Goal: Information Seeking & Learning: Find specific fact

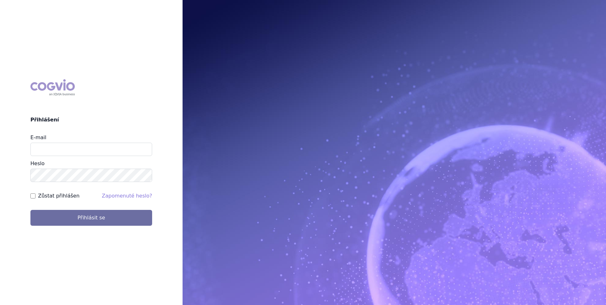
type input "jana.sipkova@vzp.cz"
click at [63, 201] on form "E-mail jana.sipkova@vzp.cz Heslo Zůstat přihlášen Zapomenuté heslo? Přihlásit se" at bounding box center [91, 180] width 122 height 92
click at [61, 201] on form "E-mail jana.sipkova@vzp.cz Heslo Zůstat přihlášen Zapomenuté heslo? Přihlásit se" at bounding box center [91, 180] width 122 height 92
click at [61, 196] on label "Zůstat přihlášen" at bounding box center [59, 196] width 42 height 8
click at [35, 196] on input "Zůstat přihlášen" at bounding box center [32, 195] width 5 height 5
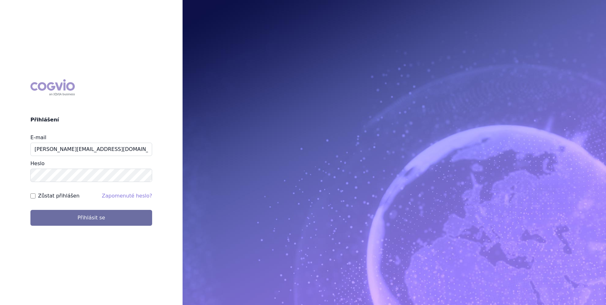
checkbox input "true"
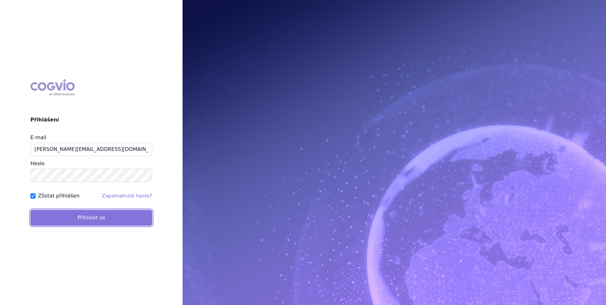
click at [61, 221] on button "Přihlásit se" at bounding box center [91, 218] width 122 height 16
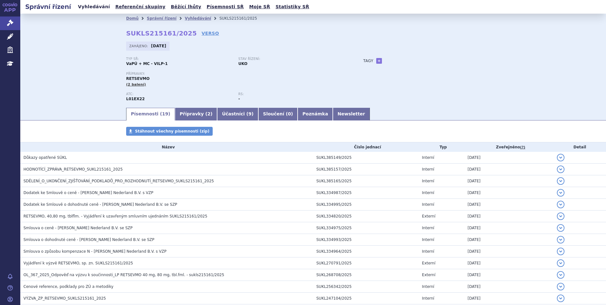
click at [85, 6] on link "Vyhledávání" at bounding box center [94, 7] width 36 height 9
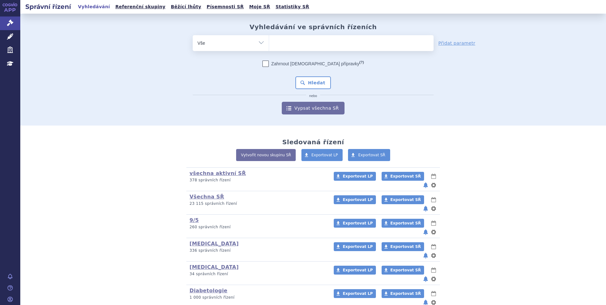
select select "filter-reference-group"
click at [193, 35] on select "Vše Spisová značka Typ SŘ Přípravek/SUKL kód Účastník/Držitel" at bounding box center [231, 42] width 76 height 14
click at [303, 43] on ul at bounding box center [351, 41] width 164 height 13
click at [269, 43] on select at bounding box center [269, 43] width 0 height 16
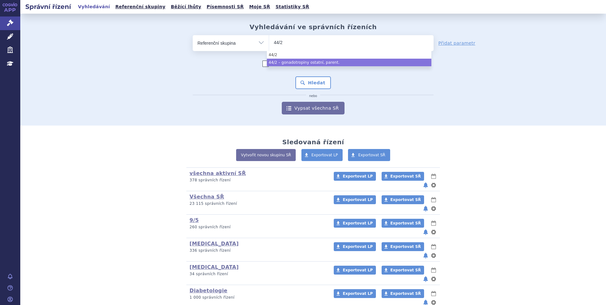
type input "44/2"
select select "6955f15e-0792-4644-944d-25cb7168c62f"
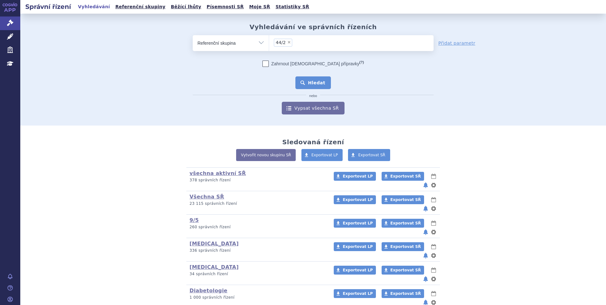
click at [308, 81] on button "Hledat" at bounding box center [313, 82] width 36 height 13
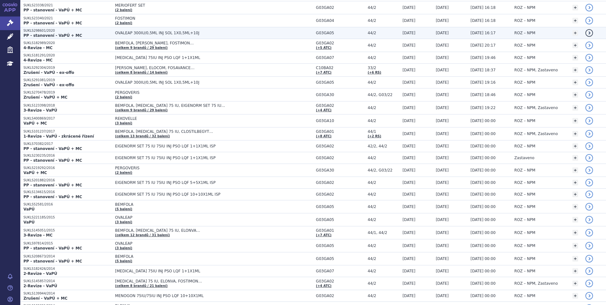
scroll to position [254, 0]
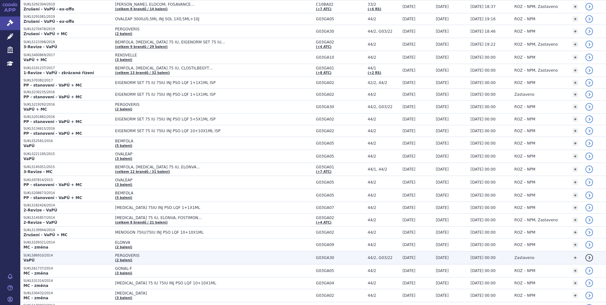
click at [49, 257] on p "SUKLS86910/2014" at bounding box center [67, 255] width 88 height 4
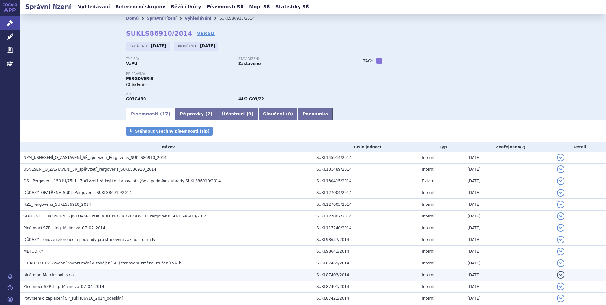
scroll to position [84, 0]
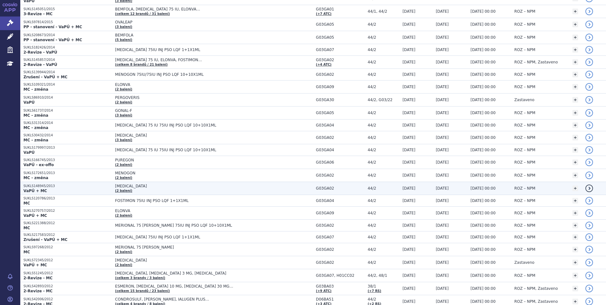
scroll to position [412, 0]
click at [36, 185] on p "SUKLS148945/2013" at bounding box center [67, 185] width 88 height 4
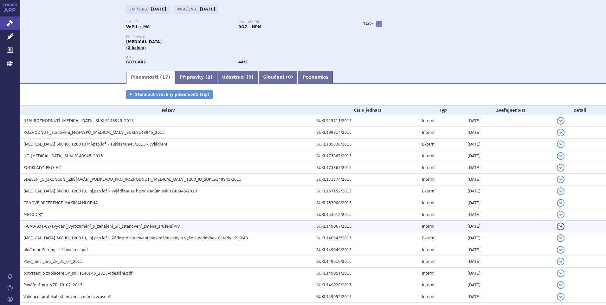
scroll to position [21, 0]
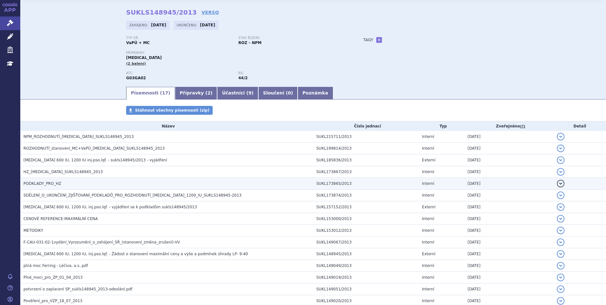
click at [48, 183] on span "PODKLADY_PRO_HZ" at bounding box center [42, 183] width 38 height 4
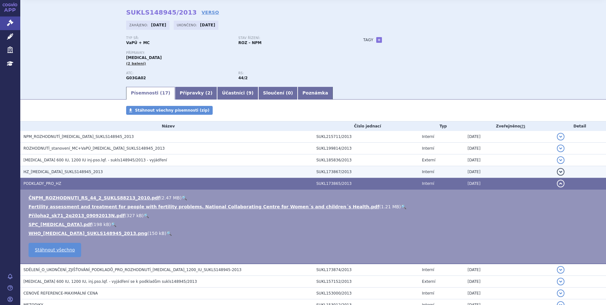
click at [43, 172] on span "HZ_MENOPUR_SUKLS148945_2013" at bounding box center [62, 172] width 79 height 4
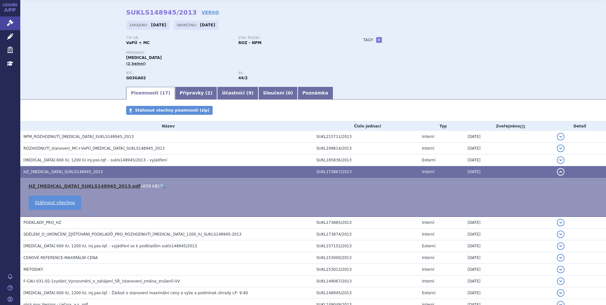
click at [42, 185] on link "HZ_MENOPUR_SUKLS148945_2013.pdf" at bounding box center [85, 185] width 112 height 5
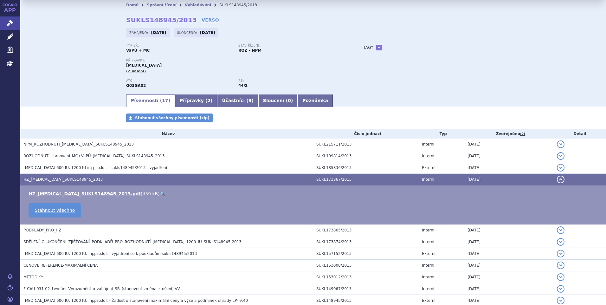
scroll to position [0, 0]
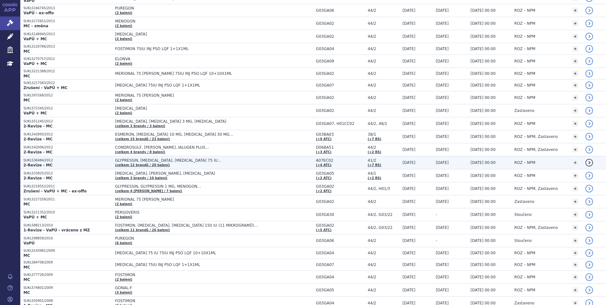
scroll to position [524, 0]
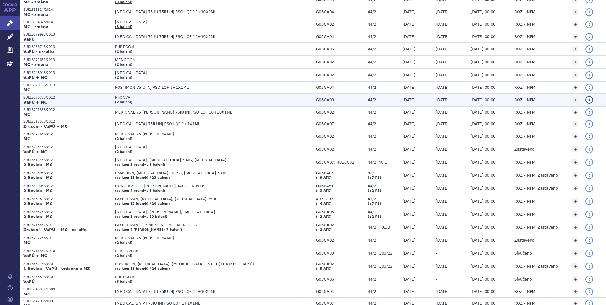
click at [32, 99] on p "SUKLS270757/2012" at bounding box center [67, 97] width 88 height 4
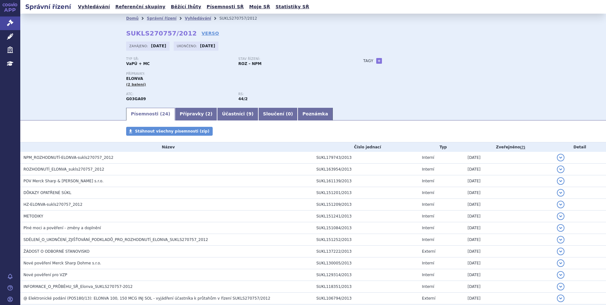
scroll to position [127, 0]
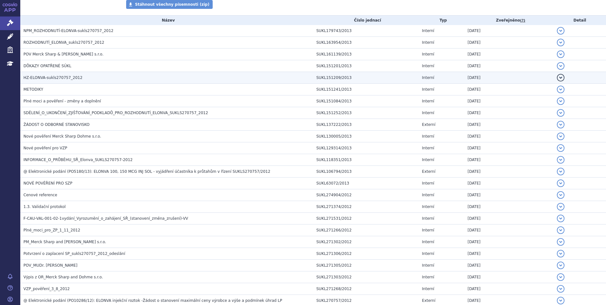
click at [45, 77] on span "HZ-ELONVA-sukls270757_2012" at bounding box center [52, 77] width 59 height 4
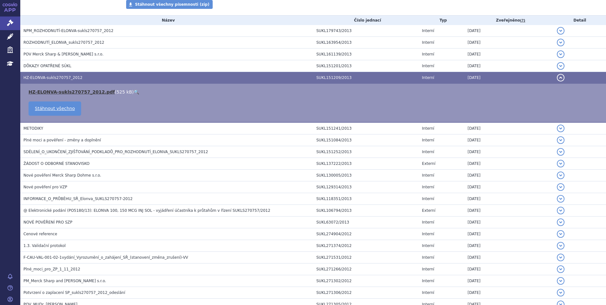
click at [50, 91] on link "HZ-ELONVA-sukls270757_2012.pdf" at bounding box center [72, 91] width 86 height 5
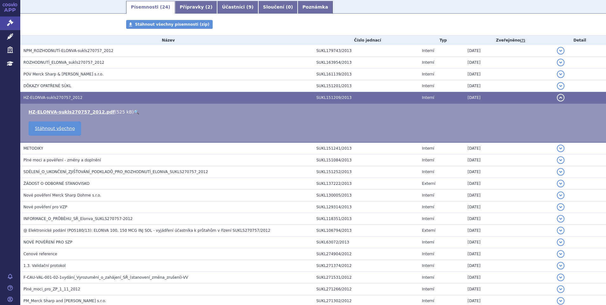
scroll to position [0, 0]
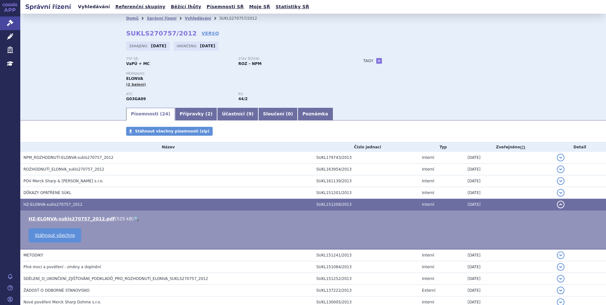
click at [88, 9] on link "Vyhledávání" at bounding box center [94, 7] width 36 height 9
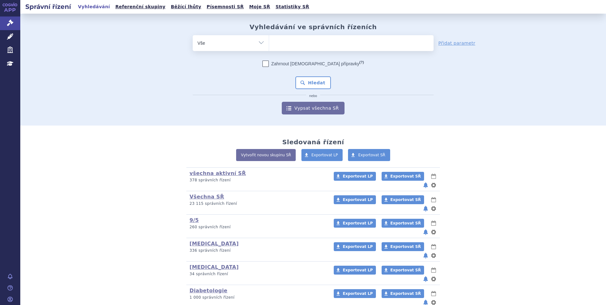
click at [291, 47] on ul at bounding box center [351, 41] width 164 height 13
click at [269, 47] on select at bounding box center [269, 43] width 0 height 16
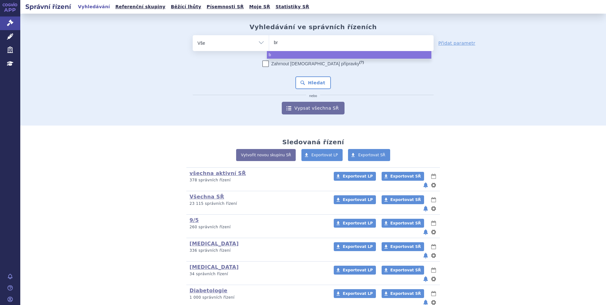
type input "bra"
type input "brav"
type input "brave"
type input "bravell"
type input "[MEDICAL_DATA]"
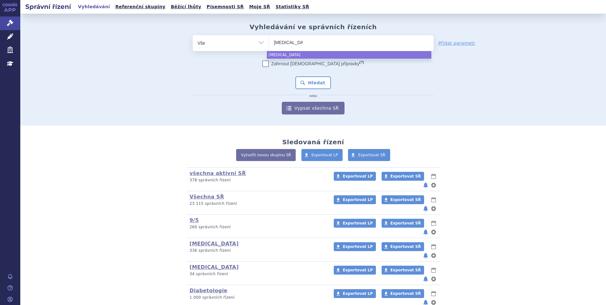
select select "[MEDICAL_DATA]"
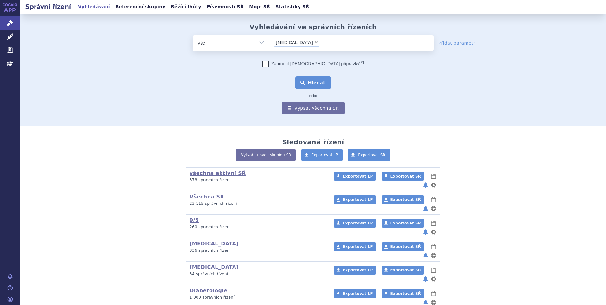
click at [304, 76] on button "Hledat" at bounding box center [313, 82] width 36 height 13
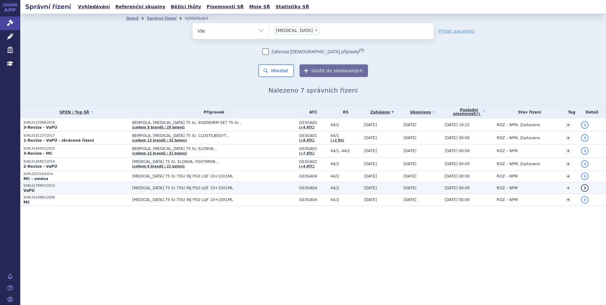
click at [41, 186] on p "SUKLS179997/2013" at bounding box center [76, 185] width 106 height 4
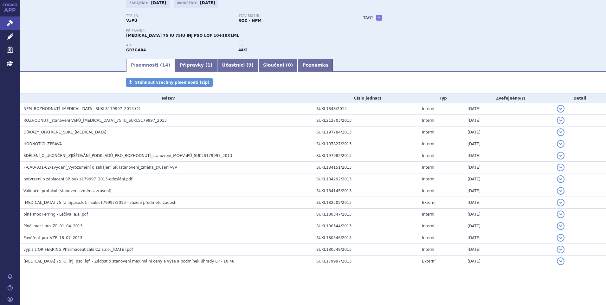
scroll to position [43, 0]
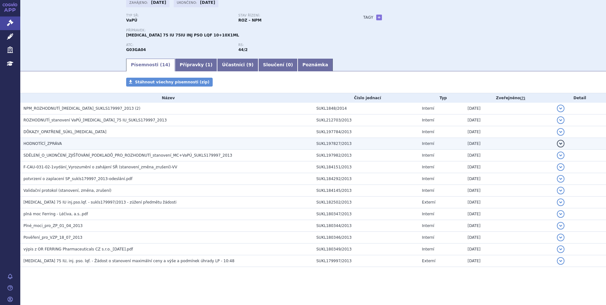
click at [35, 144] on span "HODNOTÍCÍ_ZPRÁVA" at bounding box center [42, 143] width 38 height 4
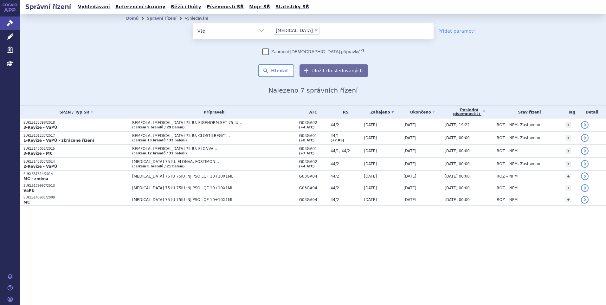
click at [314, 29] on span "×" at bounding box center [316, 30] width 4 height 4
click at [269, 29] on select "[MEDICAL_DATA]" at bounding box center [269, 31] width 0 height 16
select select
type input "SUKLS270757/2012"
select select "SUKLS270757/2012"
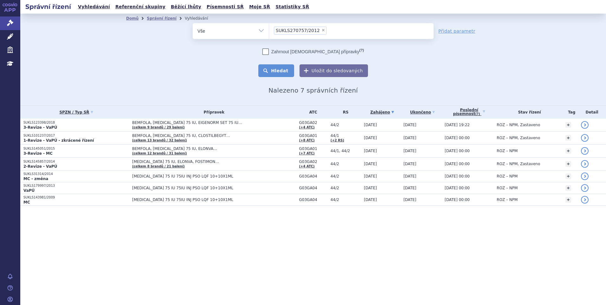
click at [281, 68] on button "Hledat" at bounding box center [276, 70] width 36 height 13
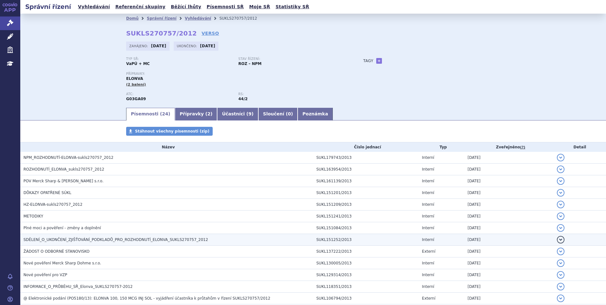
scroll to position [63, 0]
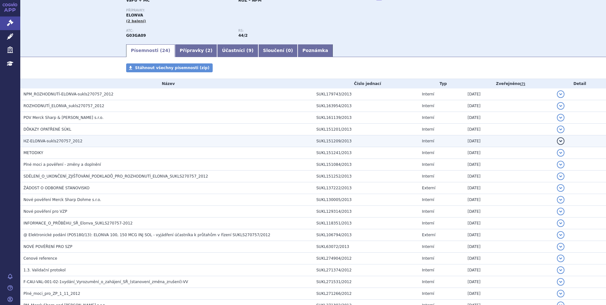
click at [51, 142] on span "HZ-ELONVA-sukls270757_2012" at bounding box center [52, 141] width 59 height 4
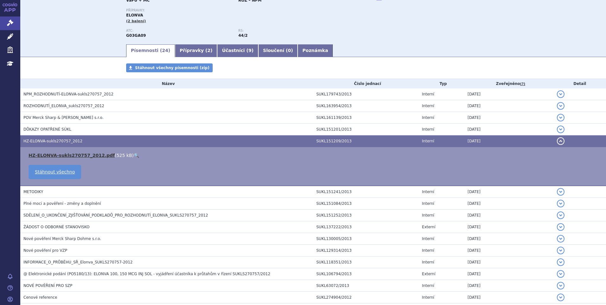
click at [74, 157] on link "HZ-ELONVA-sukls270757_2012.pdf" at bounding box center [72, 155] width 86 height 5
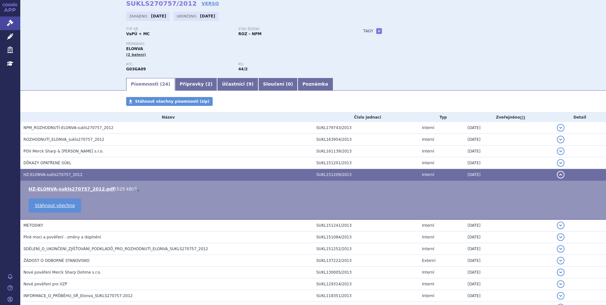
scroll to position [0, 0]
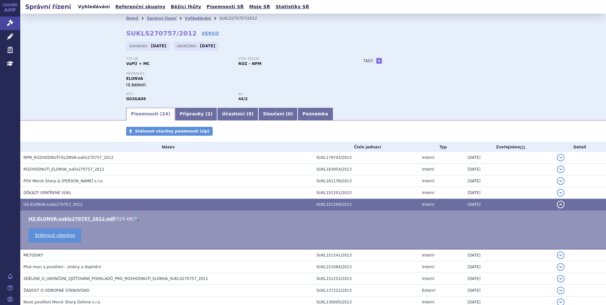
click at [83, 8] on link "Vyhledávání" at bounding box center [94, 7] width 36 height 9
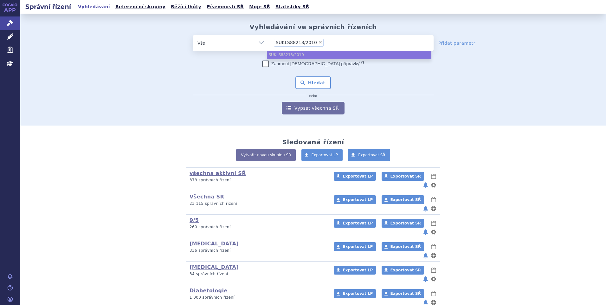
type input "SUKLS88213/2010"
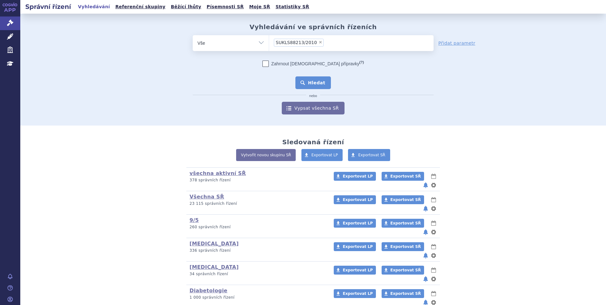
click at [310, 81] on button "Hledat" at bounding box center [313, 82] width 36 height 13
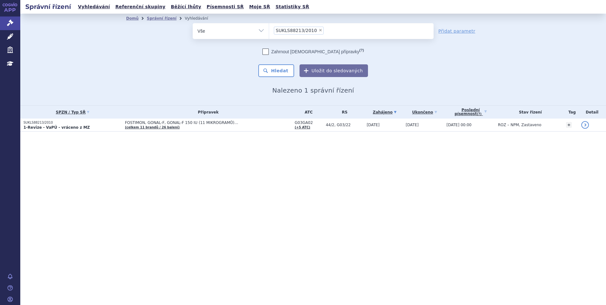
click at [318, 30] on span "×" at bounding box center [320, 30] width 4 height 4
click at [269, 30] on select "SUKLS88213/2010" at bounding box center [269, 31] width 0 height 16
select select
click at [259, 32] on select "Vše Spisová značka Typ SŘ Přípravek/SUKL kód Účastník/Držitel" at bounding box center [231, 30] width 76 height 14
select select "filter-reference-group"
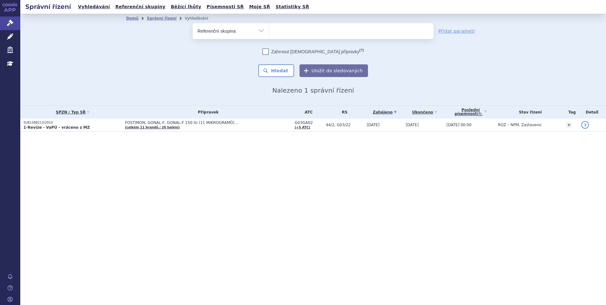
click at [193, 23] on select "Vše Spisová značka Typ SŘ Přípravek/SUKL kód Účastník/Držitel" at bounding box center [231, 30] width 76 height 14
click at [305, 32] on ul at bounding box center [351, 29] width 164 height 13
click at [269, 32] on select at bounding box center [269, 31] width 0 height 16
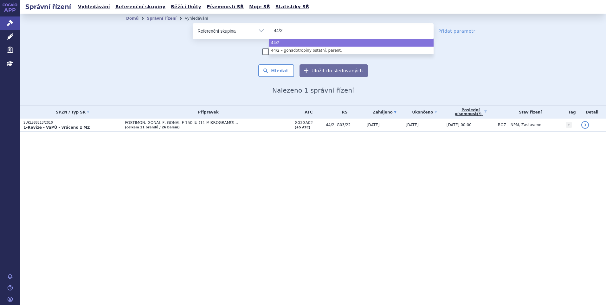
type input "44/2"
select select "6955f15e-0792-4644-944d-25cb7168c62f"
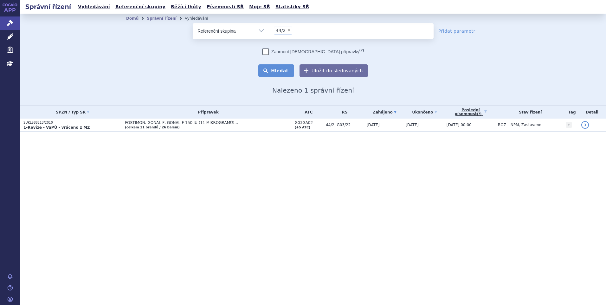
click at [293, 68] on button "Hledat" at bounding box center [276, 70] width 36 height 13
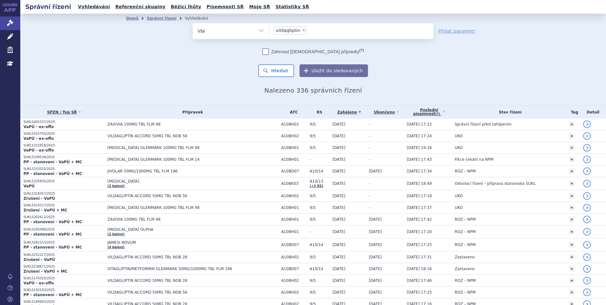
select select "vildagliptin"
click at [302, 30] on span "×" at bounding box center [304, 30] width 4 height 4
click at [269, 30] on select "sitagliptin vildagliptin" at bounding box center [269, 31] width 0 height 16
select select
type input "SUKLS148945/2013"
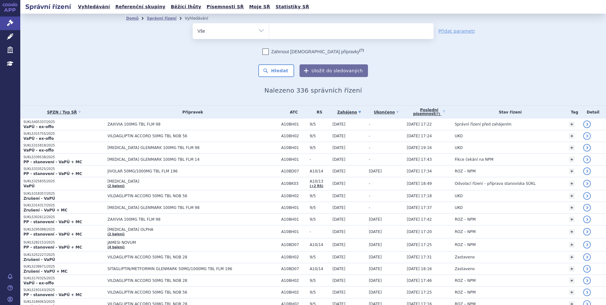
select select "SUKLS148945/2013"
click at [285, 60] on div "Zahrnout bratrské přípravky (?) * Pozor, hledání dle vyhledávacího parametru In…" at bounding box center [313, 62] width 241 height 29
click at [285, 69] on button "Hledat" at bounding box center [276, 70] width 36 height 13
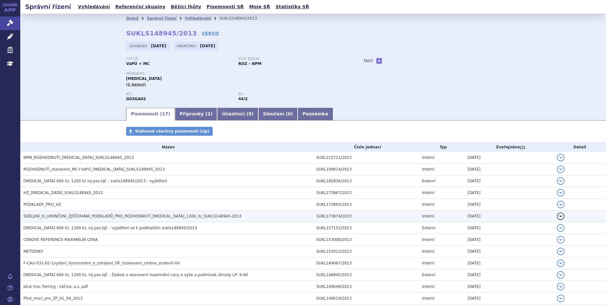
scroll to position [63, 0]
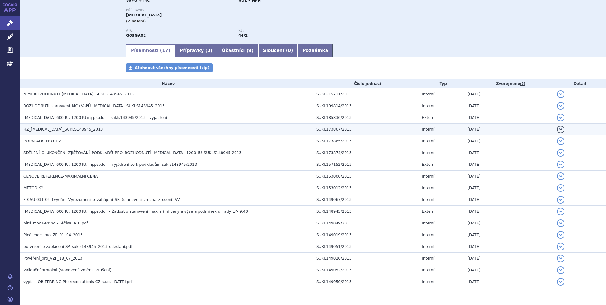
click at [43, 135] on td "HZ_[MEDICAL_DATA]_SUKLS148945_2013" at bounding box center [166, 130] width 293 height 12
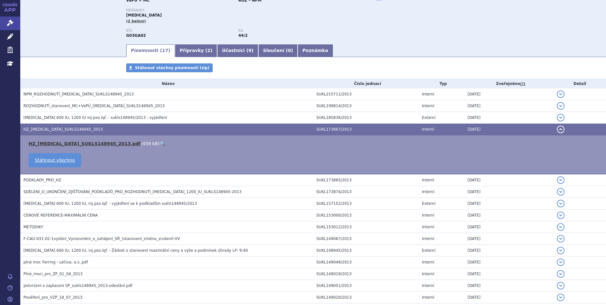
click at [44, 145] on link "HZ_[MEDICAL_DATA]_SUKLS148945_2013.pdf" at bounding box center [85, 143] width 112 height 5
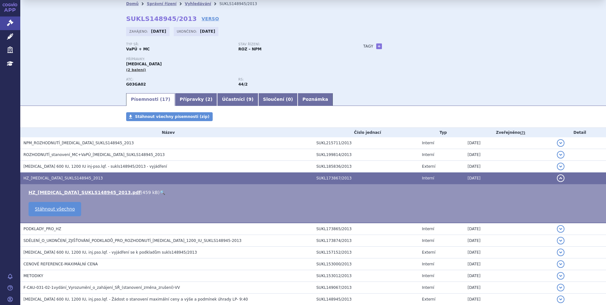
scroll to position [0, 0]
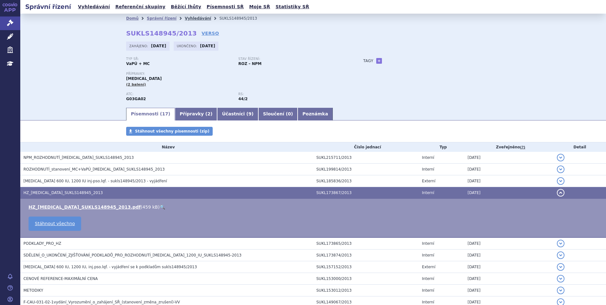
click at [185, 17] on link "Vyhledávání" at bounding box center [198, 18] width 26 height 4
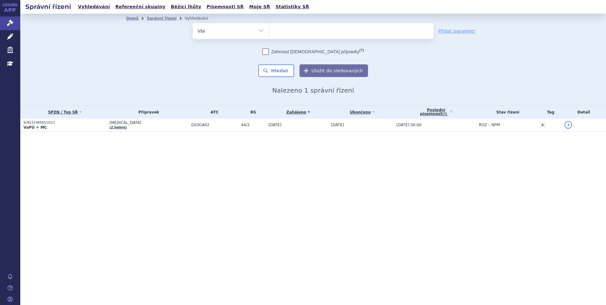
select select
type input "SUKLS88213/2010"
select select "SUKLS88213/2010"
click at [286, 71] on button "Hledat" at bounding box center [276, 70] width 36 height 13
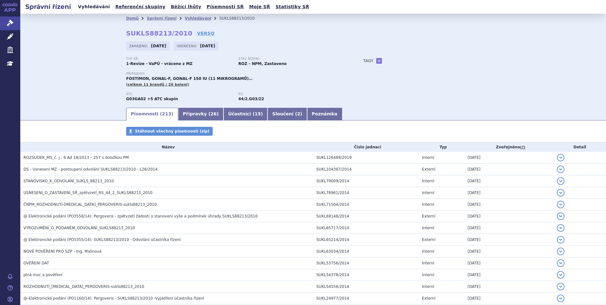
click at [91, 7] on link "Vyhledávání" at bounding box center [94, 7] width 36 height 9
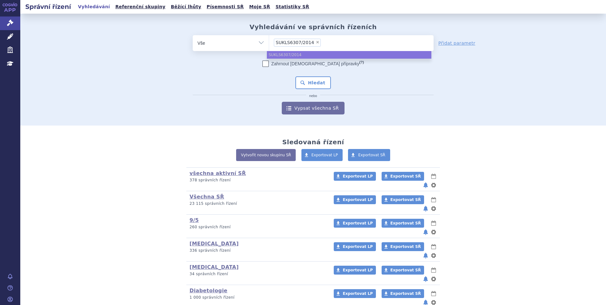
type input "SUKLS6307/2014"
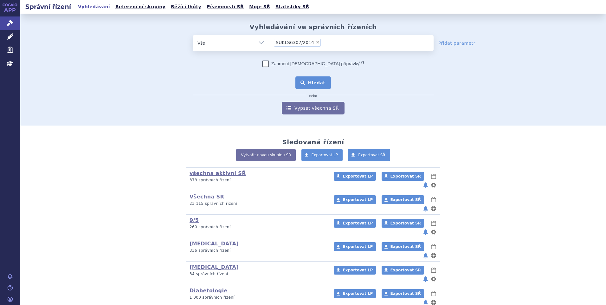
click at [302, 87] on button "Hledat" at bounding box center [313, 82] width 36 height 13
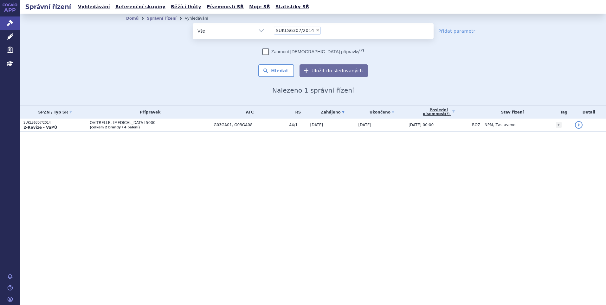
click at [316, 31] on span "×" at bounding box center [318, 30] width 4 height 4
click at [269, 31] on select "SUKLS6307/2014" at bounding box center [269, 31] width 0 height 16
select select
click at [311, 31] on ul at bounding box center [351, 29] width 164 height 13
click at [269, 31] on select "SUKLS6307/2014" at bounding box center [269, 31] width 0 height 16
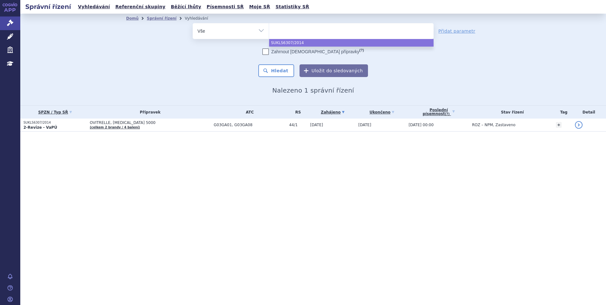
paste input "SUKLS88213/2010"
type input "SUKLS88213/2010"
select select "SUKLS88213/2010"
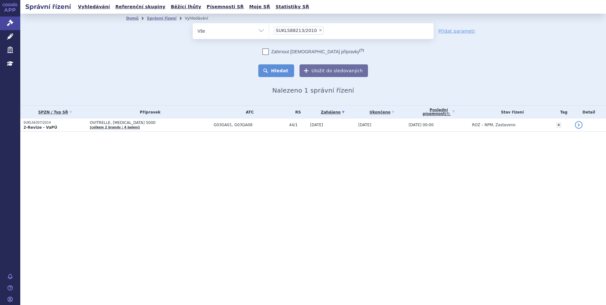
click at [287, 70] on button "Hledat" at bounding box center [276, 70] width 36 height 13
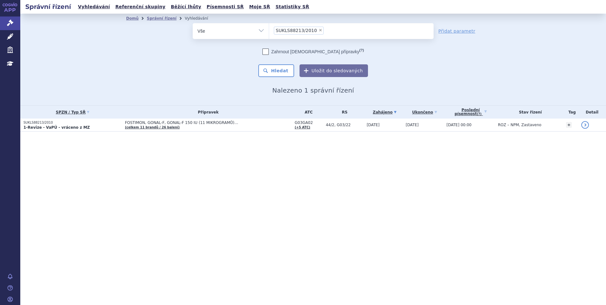
click at [318, 29] on span "×" at bounding box center [320, 30] width 4 height 4
click at [269, 29] on select "SUKLS88213/2010" at bounding box center [269, 31] width 0 height 16
select select
click at [315, 32] on ul at bounding box center [351, 29] width 164 height 13
click at [269, 32] on select "SUKLS88213/2010" at bounding box center [269, 31] width 0 height 16
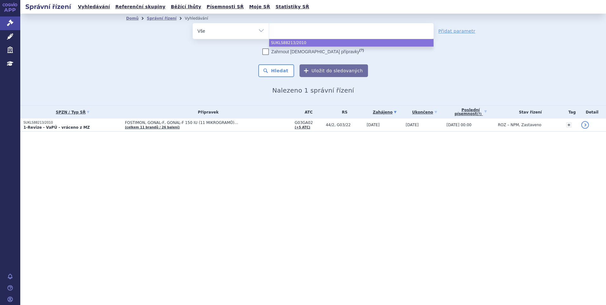
paste input "SUKLS166745/2013"
type input "SUKLS166745/2013"
select select "SUKLS166745/2013"
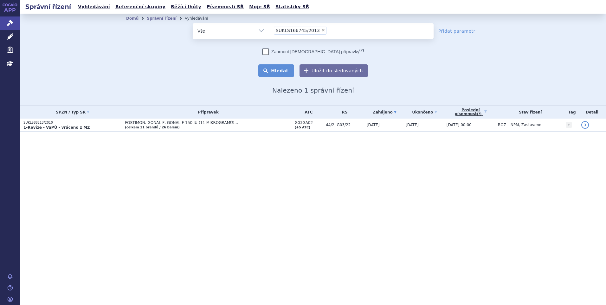
click at [285, 71] on button "Hledat" at bounding box center [276, 70] width 36 height 13
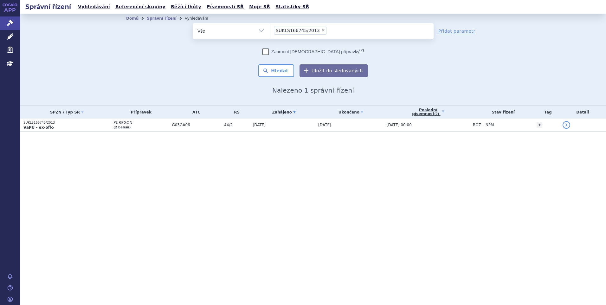
click at [321, 29] on span "×" at bounding box center [323, 30] width 4 height 4
click at [269, 29] on select "SUKLS166745/2013" at bounding box center [269, 31] width 0 height 16
select select
click at [255, 30] on select "Vše Spisová značka Typ SŘ Přípravek/SUKL kód Účastník/Držitel" at bounding box center [231, 30] width 76 height 14
click at [193, 23] on select "Vše Spisová značka Typ SŘ Přípravek/SUKL kód Účastník/Držitel" at bounding box center [231, 30] width 76 height 14
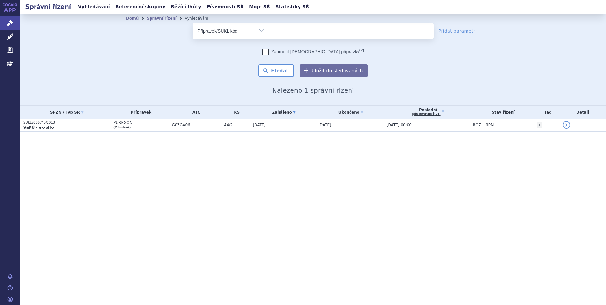
click at [264, 30] on select "Vše Spisová značka Typ SŘ Přípravek/SUKL kód Účastník/Držitel" at bounding box center [231, 30] width 76 height 14
select select "filter-all"
click at [193, 23] on select "Vše Spisová značka Typ SŘ Přípravek/SUKL kód Účastník/Držitel" at bounding box center [231, 30] width 76 height 14
click at [318, 31] on ul at bounding box center [351, 29] width 164 height 13
click at [269, 31] on select at bounding box center [269, 31] width 0 height 16
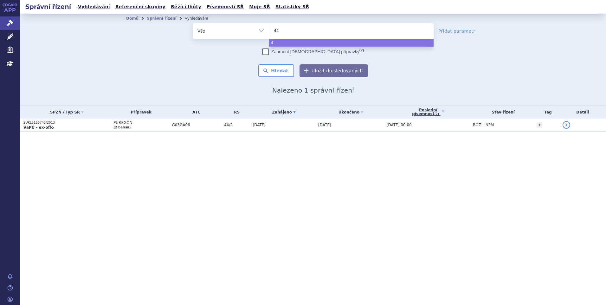
type input "44/"
type input "44/2"
select select "44/2"
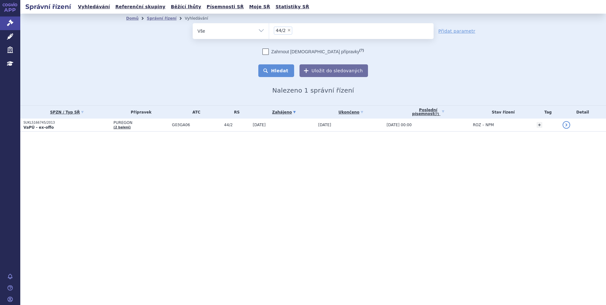
click at [272, 75] on button "Hledat" at bounding box center [276, 70] width 36 height 13
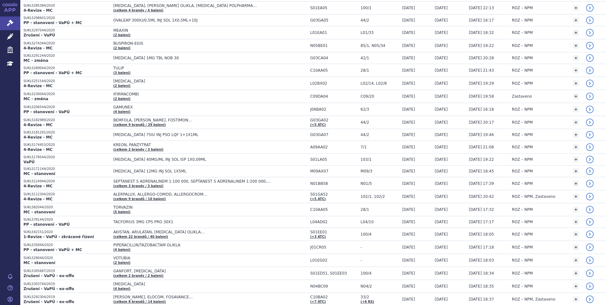
scroll to position [1107, 0]
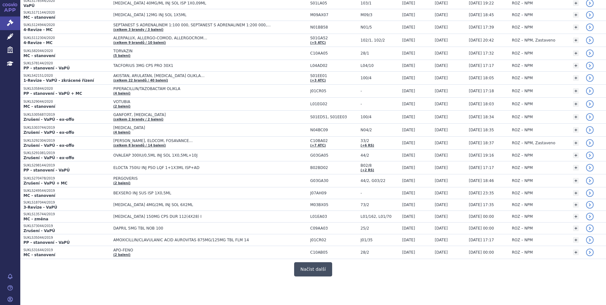
click at [310, 267] on button "Načíst další" at bounding box center [313, 269] width 38 height 14
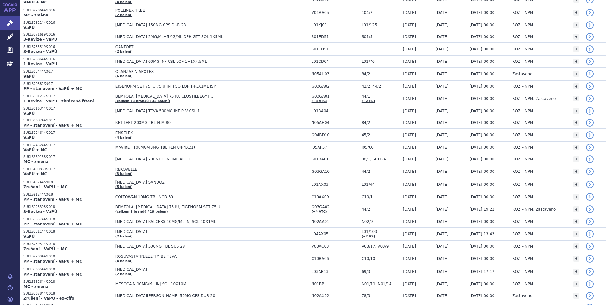
scroll to position [2350, 0]
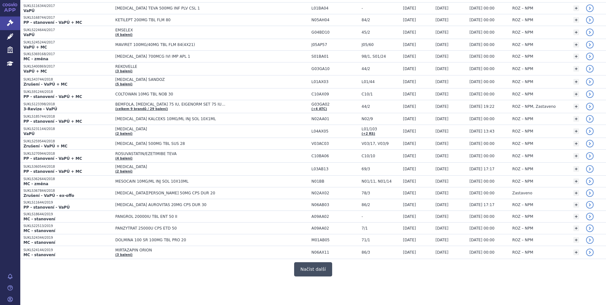
click at [316, 273] on button "Načíst další" at bounding box center [313, 269] width 38 height 14
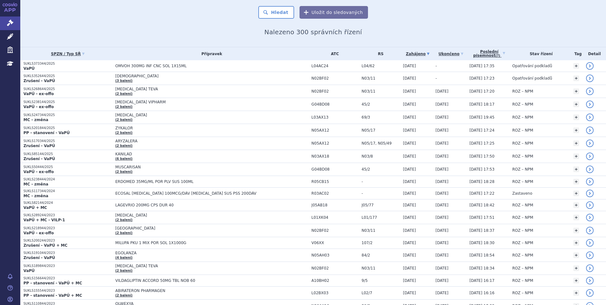
scroll to position [0, 0]
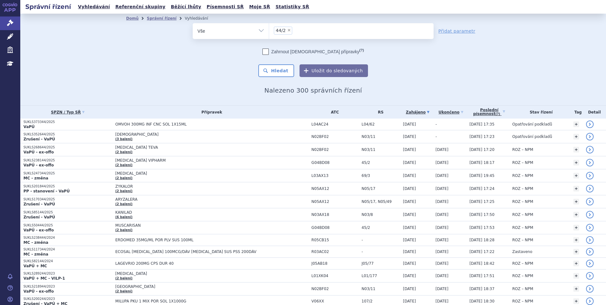
click at [414, 113] on link "Zahájeno" at bounding box center [417, 112] width 29 height 9
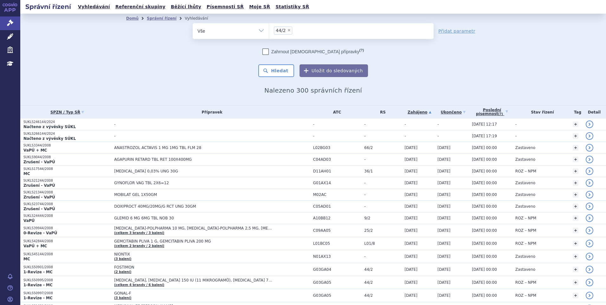
click at [256, 32] on select "Vše Spisová značka Typ SŘ Přípravek/SUKL kód Účastník/Držitel" at bounding box center [231, 30] width 76 height 14
select select "filter-reference-group"
click at [193, 23] on select "Vše Spisová značka Typ SŘ Přípravek/SUKL kód Účastník/Držitel" at bounding box center [231, 30] width 76 height 14
click at [277, 32] on ul at bounding box center [351, 29] width 164 height 13
click at [269, 32] on select at bounding box center [269, 31] width 0 height 16
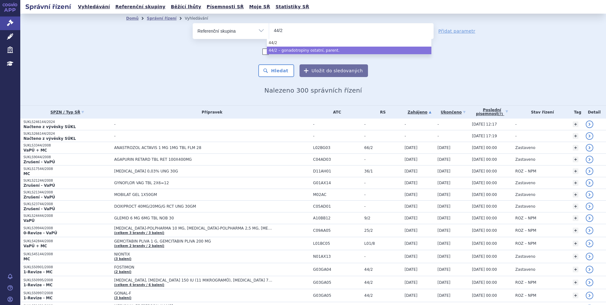
type input "44/2"
select select "6955f15e-0792-4644-944d-25cb7168c62f"
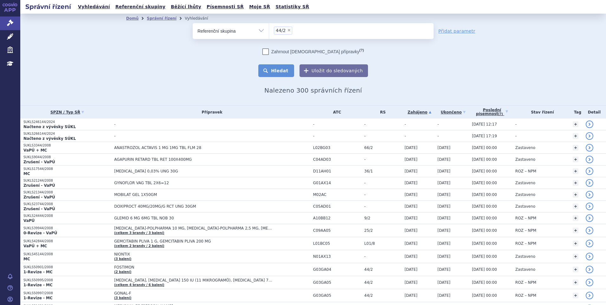
click at [286, 72] on button "Hledat" at bounding box center [276, 70] width 36 height 13
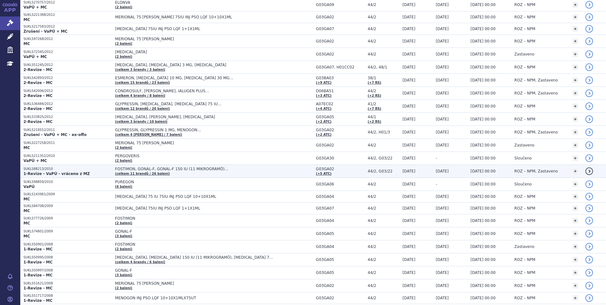
scroll to position [588, 0]
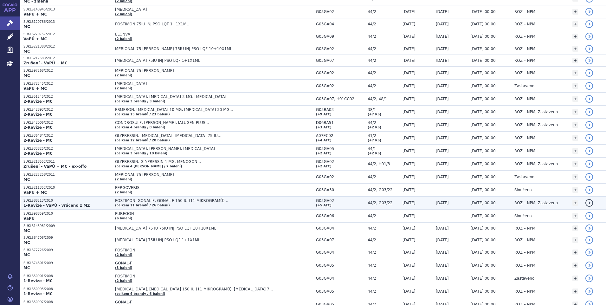
click at [37, 204] on strong "1-Revize - VaPÚ - vráceno z MZ" at bounding box center [56, 205] width 67 height 4
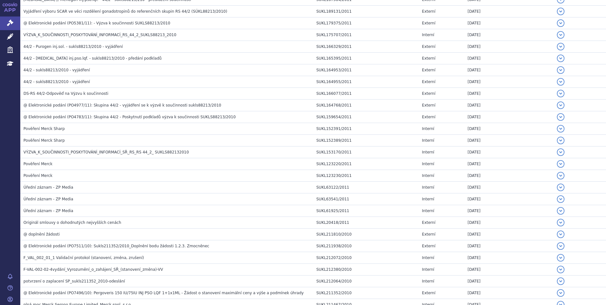
scroll to position [1811, 0]
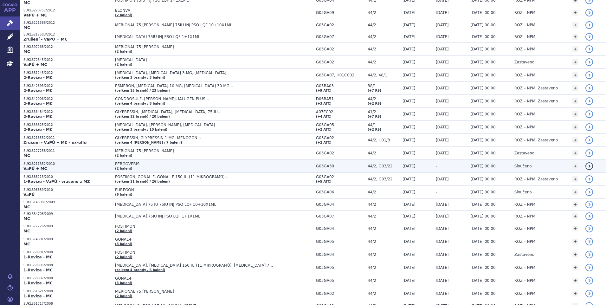
scroll to position [620, 0]
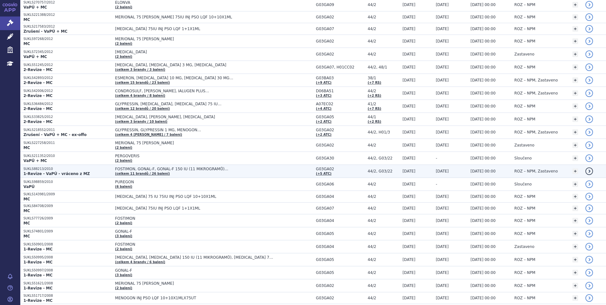
click at [35, 169] on p "SUKLS88213/2010" at bounding box center [67, 169] width 88 height 4
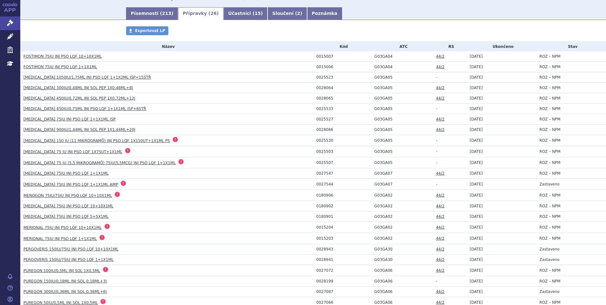
scroll to position [95, 0]
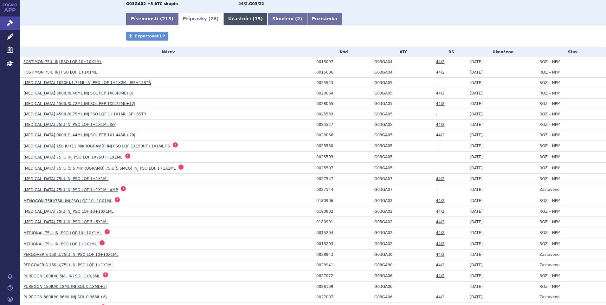
click at [230, 21] on link "Účastníci ( 15 )" at bounding box center [245, 19] width 44 height 13
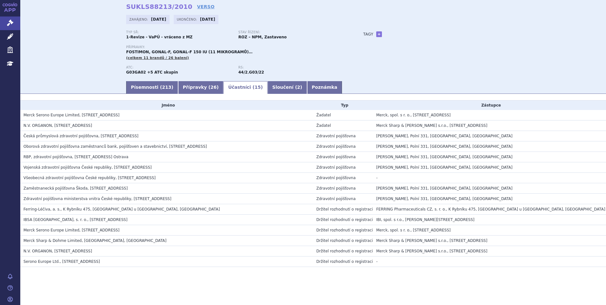
scroll to position [27, 0]
click at [51, 219] on span "IBSA Slovakia, s. r. o., Mýtná 42, Bratislava, SK" at bounding box center [75, 219] width 104 height 4
click at [178, 86] on link "Přípravky ( 26 )" at bounding box center [200, 87] width 45 height 13
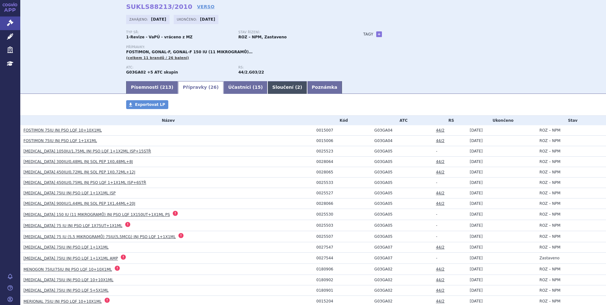
click at [267, 84] on link "Sloučení ( 2 )" at bounding box center [286, 87] width 39 height 13
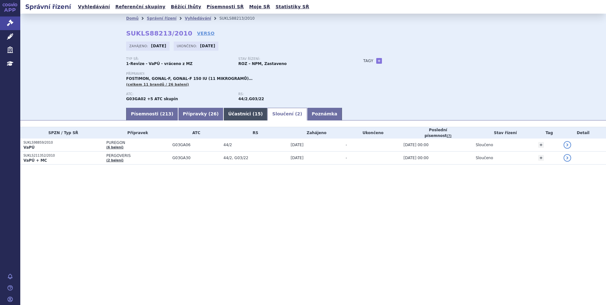
click at [224, 112] on link "Účastníci ( 15 )" at bounding box center [245, 114] width 44 height 13
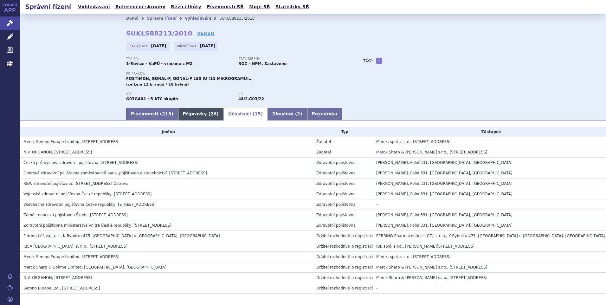
click at [210, 112] on span "26" at bounding box center [213, 113] width 6 height 5
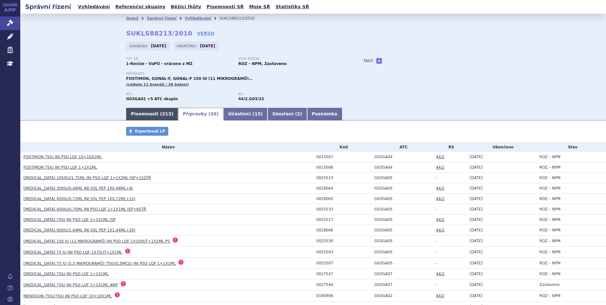
click at [126, 112] on link "Písemnosti ( 213 )" at bounding box center [152, 114] width 52 height 13
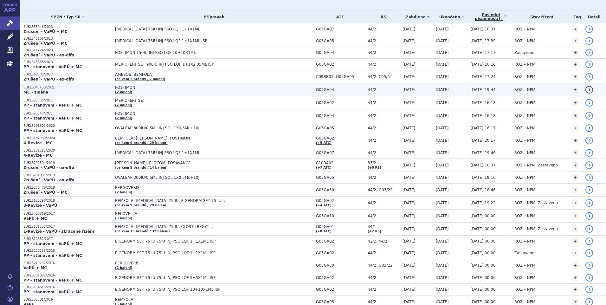
scroll to position [63, 0]
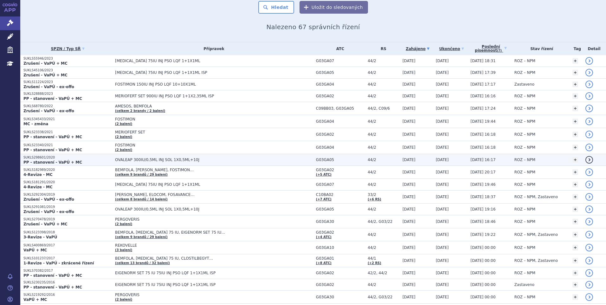
click at [53, 163] on strong "PP - stanovení - VaPÚ + MC" at bounding box center [52, 162] width 59 height 4
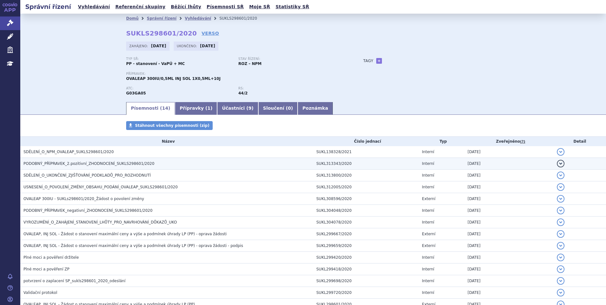
click at [59, 160] on h3 "PODOBNÝ_PŘÍPRAVEK_2.pozitivní_ZHODNOCENÍ_SUKLS298601/2020" at bounding box center [168, 163] width 290 height 6
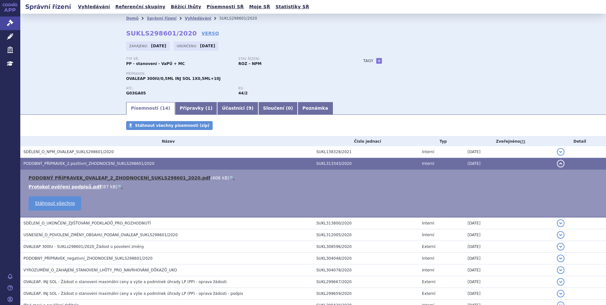
click at [64, 177] on link "PODOBNÝ PŘÍPRAVEK_OVALEAP_2_ZHODNOCENÍ_SUKLS298601_2020.pdf" at bounding box center [120, 177] width 182 height 5
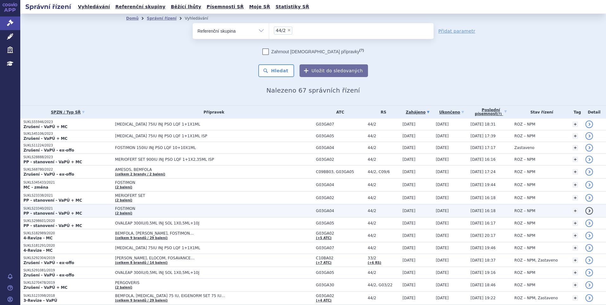
click at [35, 209] on p "SUKLS23340/2021" at bounding box center [67, 208] width 88 height 4
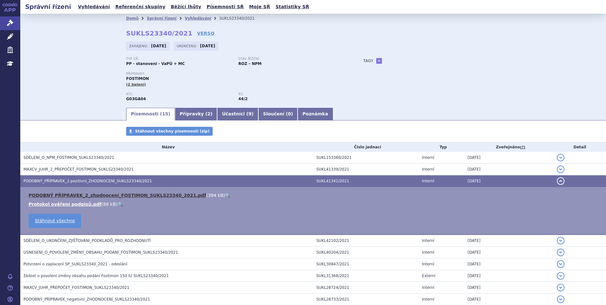
click at [68, 193] on link "PODOBNÝ PŘÍPRAVEK_2_zhodnocení_FOSTIMON_SUKLS23340_2021.pdf" at bounding box center [117, 195] width 177 height 5
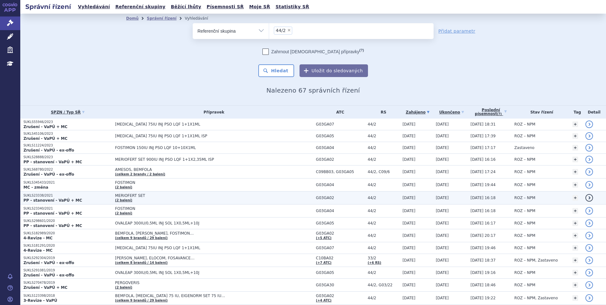
drag, startPoint x: 0, startPoint y: 0, endPoint x: 42, endPoint y: 197, distance: 201.1
click at [42, 197] on p "SUKLS23338/2021" at bounding box center [67, 195] width 88 height 4
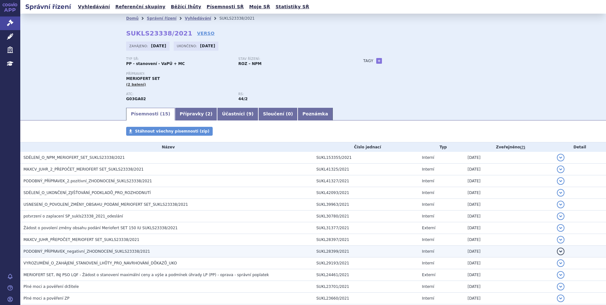
click at [56, 249] on span "PODOBNÝ_PŘÍPRAVEK_negativní_ZHODNOCENÍ_SUKLS23338/2021" at bounding box center [86, 251] width 126 height 4
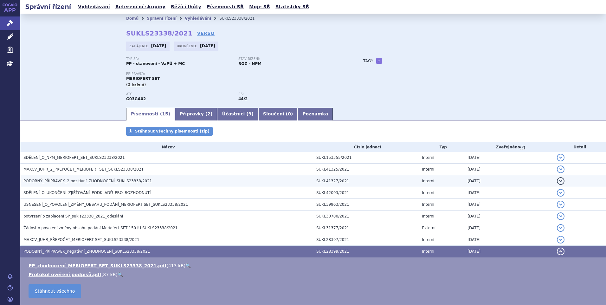
click at [52, 183] on span "PODOBNÝ_PŘÍPRAVEK_2.pozitivní_ZHODNOCENÍ_SUKLS23338/2021" at bounding box center [87, 181] width 129 height 4
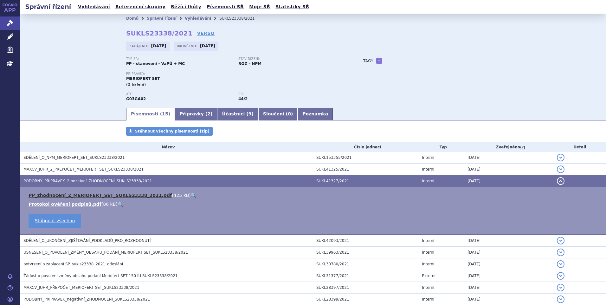
click at [52, 193] on link "PP_zhodnocení_2_MERIOFERT_SET_SUKLS23338_2021.pdf" at bounding box center [100, 195] width 143 height 5
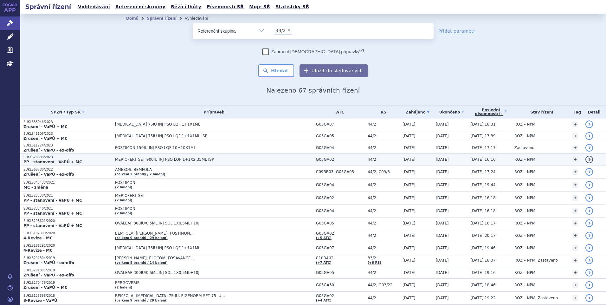
click at [39, 158] on p "SUKLS28888/2023" at bounding box center [67, 157] width 88 height 4
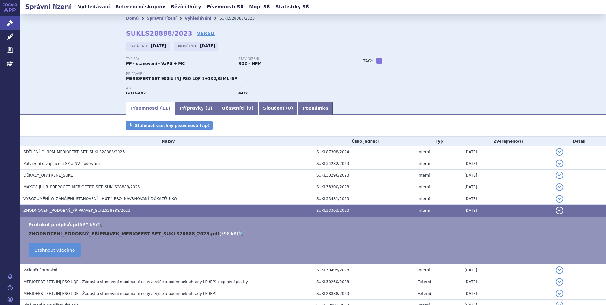
click at [46, 233] on link "ZHODNOCENÍ_PODOBNÝ_PŘÍPRAVEK_MERIOFERT SET_SUKLS28888_2023.pdf" at bounding box center [124, 233] width 191 height 5
click at [81, 9] on link "Vyhledávání" at bounding box center [94, 7] width 36 height 9
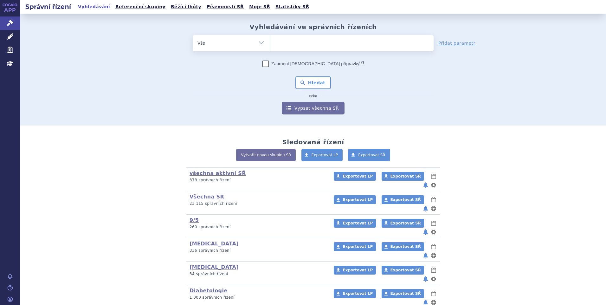
click at [289, 48] on ul at bounding box center [351, 41] width 164 height 13
click at [269, 48] on select at bounding box center [269, 43] width 0 height 16
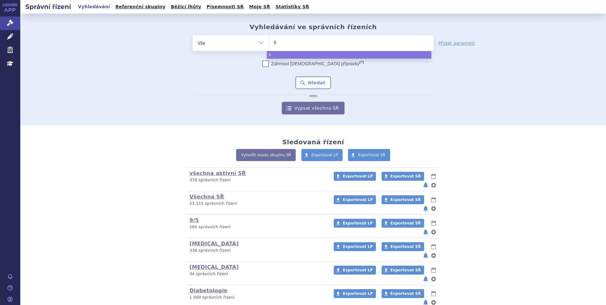
type input "6/"
type input "6/5"
type input "6"
type input "9/"
type input "9/5"
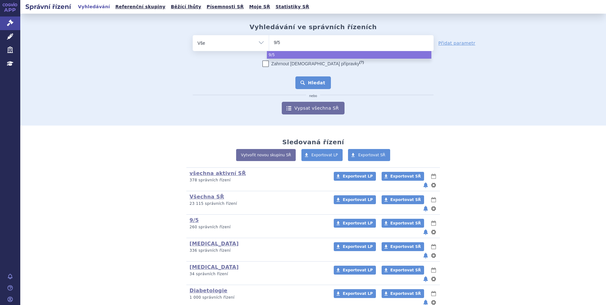
select select "9/5"
click at [308, 85] on button "Hledat" at bounding box center [313, 82] width 36 height 13
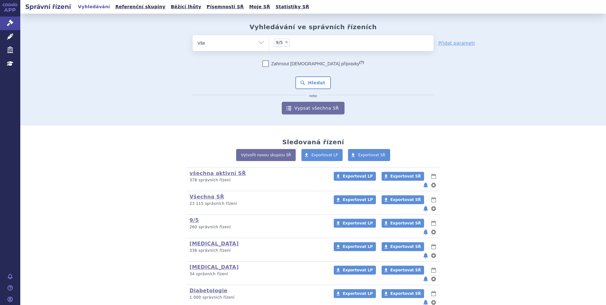
click at [257, 42] on select "Vše Spisová značka Typ SŘ Přípravek/SUKL kód Účastník/Držitel" at bounding box center [231, 42] width 76 height 14
select select "filter-reference-group"
click at [193, 35] on select "Vše Spisová značka Typ SŘ Přípravek/SUKL kód Účastník/Držitel" at bounding box center [231, 42] width 76 height 14
click at [304, 37] on ul at bounding box center [351, 41] width 164 height 13
click at [269, 37] on select at bounding box center [269, 43] width 0 height 16
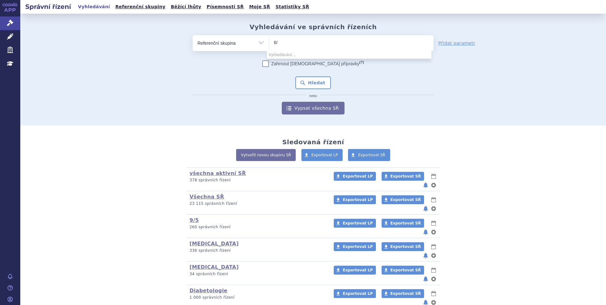
type input "6"
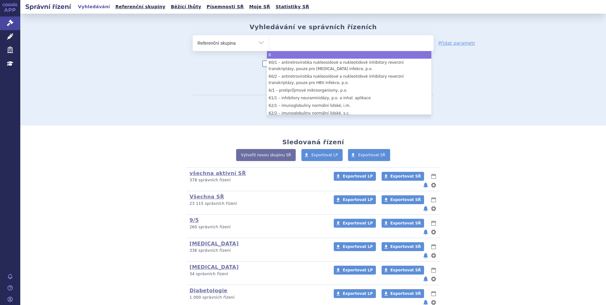
type input "6"
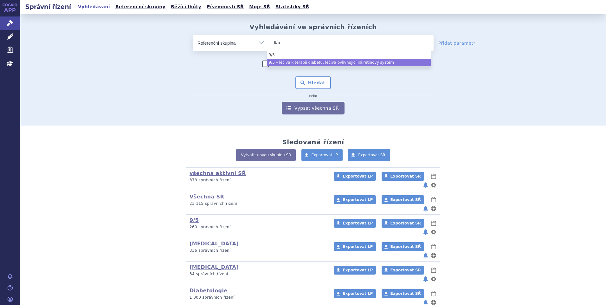
type input "9/5"
select select "f83431b9-66f7-4b69-a34a-317384656e8b"
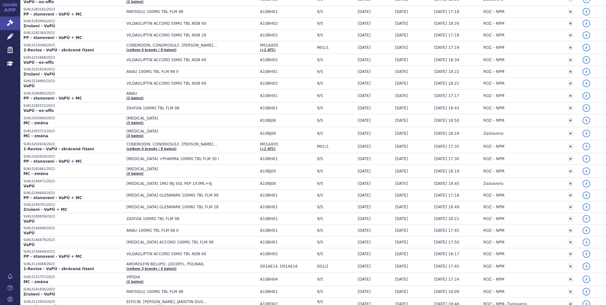
scroll to position [1069, 0]
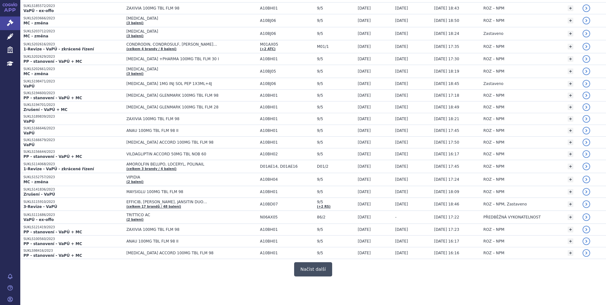
click at [318, 272] on button "Načíst další" at bounding box center [313, 269] width 38 height 14
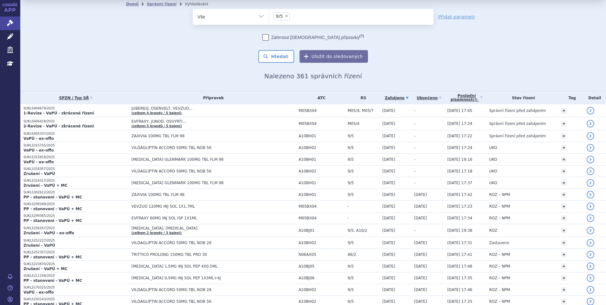
scroll to position [0, 0]
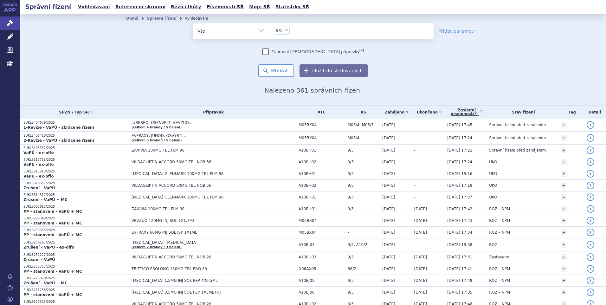
click at [392, 112] on link "Zahájeno" at bounding box center [396, 112] width 29 height 9
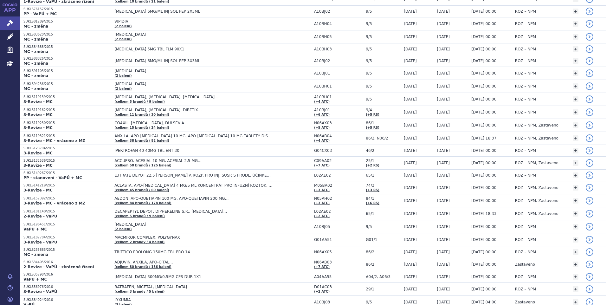
scroll to position [1113, 0]
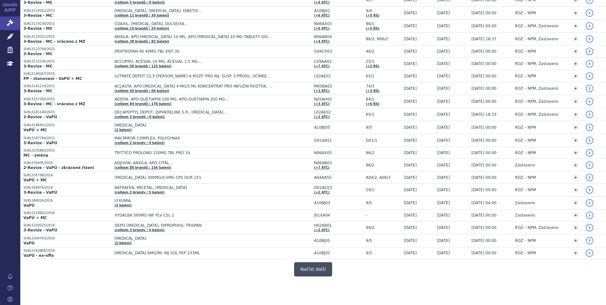
click at [313, 265] on button "Načíst další" at bounding box center [313, 269] width 38 height 14
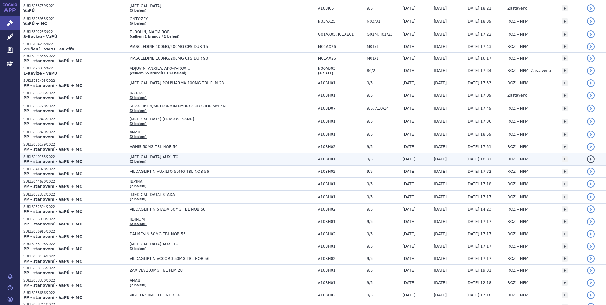
scroll to position [2096, 0]
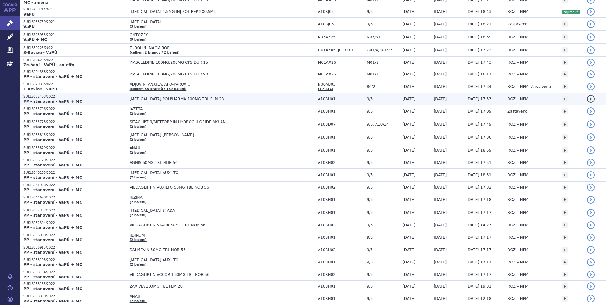
click at [39, 96] on p "SUKLS132403/2022" at bounding box center [74, 96] width 103 height 4
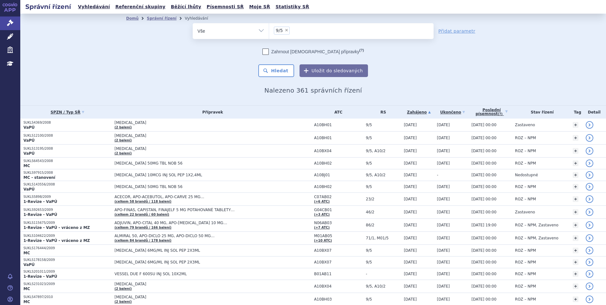
click at [285, 31] on span "×" at bounding box center [287, 30] width 4 height 4
click at [269, 31] on select "9/5" at bounding box center [269, 31] width 0 height 16
select select
click at [261, 31] on select "Vše Spisová značka Typ SŘ Přípravek/SUKL kód Účastník/Držitel" at bounding box center [231, 30] width 76 height 14
select select "filter-reference-group"
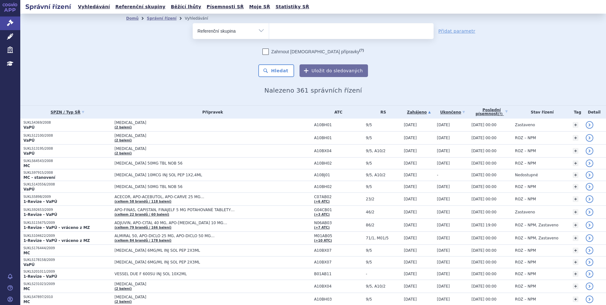
click at [193, 23] on select "Vše Spisová značka Typ SŘ Přípravek/SUKL kód Účastník/Držitel" at bounding box center [231, 30] width 76 height 14
click at [293, 29] on ul at bounding box center [351, 29] width 164 height 13
click at [269, 29] on select at bounding box center [269, 31] width 0 height 16
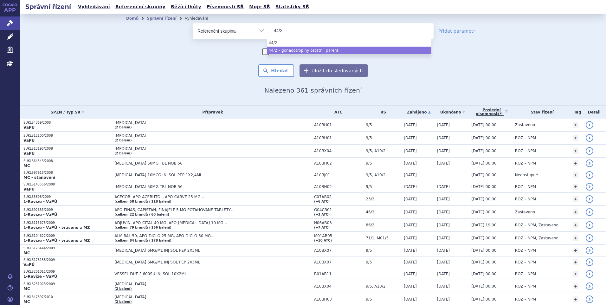
type input "44/2"
select select "6955f15e-0792-4644-944d-25cb7168c62f"
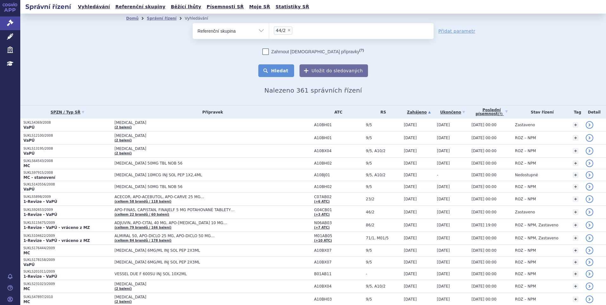
click at [285, 69] on button "Hledat" at bounding box center [276, 70] width 36 height 13
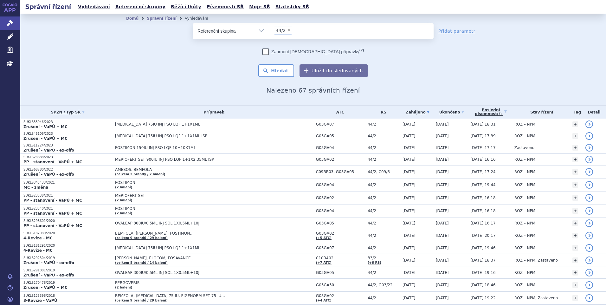
click at [402, 112] on link "Zahájeno" at bounding box center [417, 112] width 30 height 9
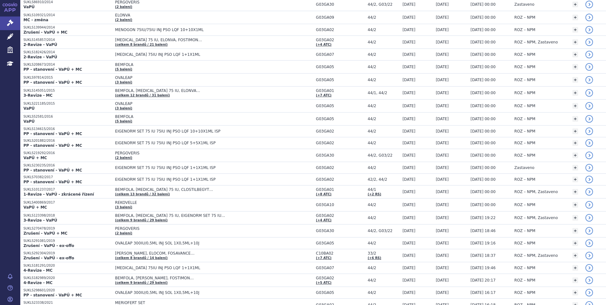
scroll to position [570, 0]
